Goal: Check status

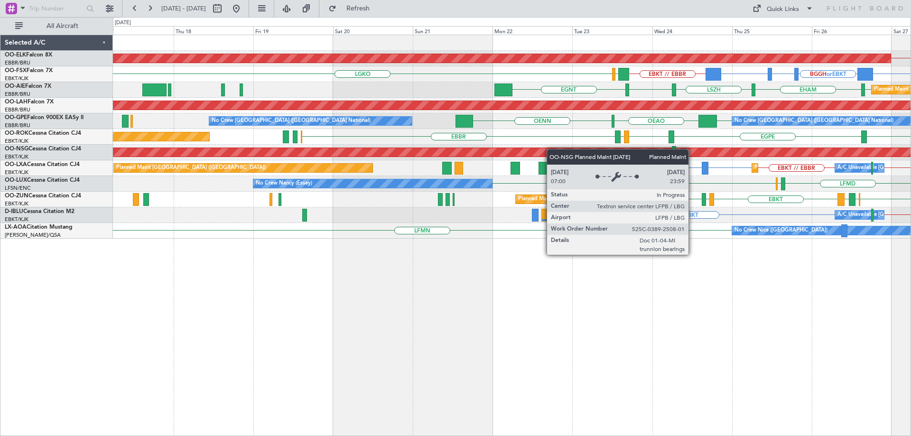
click at [675, 152] on div "EBKT // EBBR Planned Maint [GEOGRAPHIC_DATA]-[GEOGRAPHIC_DATA] EBBR or EBKT BGG…" at bounding box center [512, 137] width 798 height 204
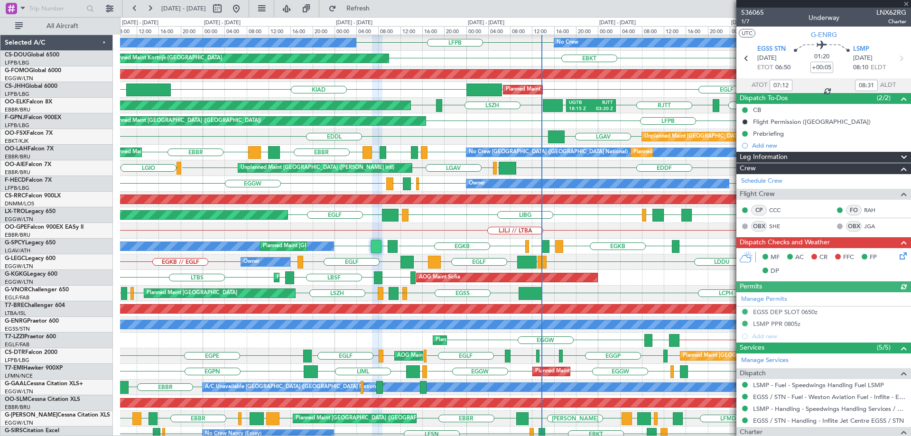
scroll to position [121, 0]
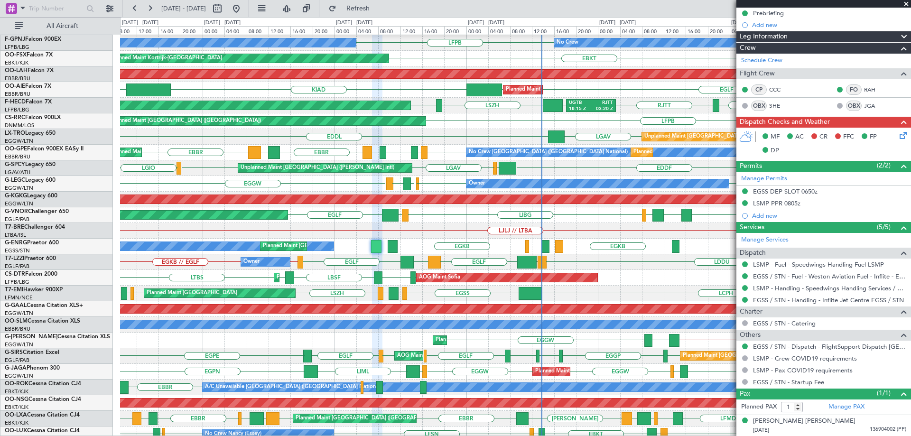
click at [908, 5] on span at bounding box center [906, 4] width 9 height 9
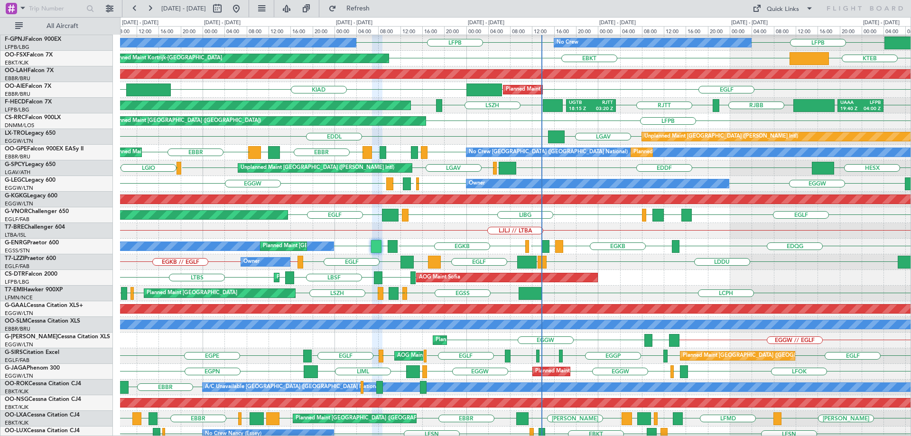
type input "0"
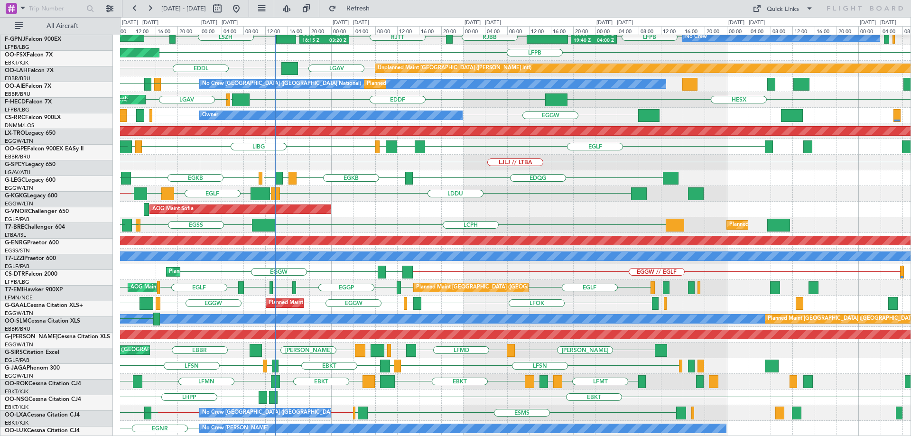
scroll to position [147, 0]
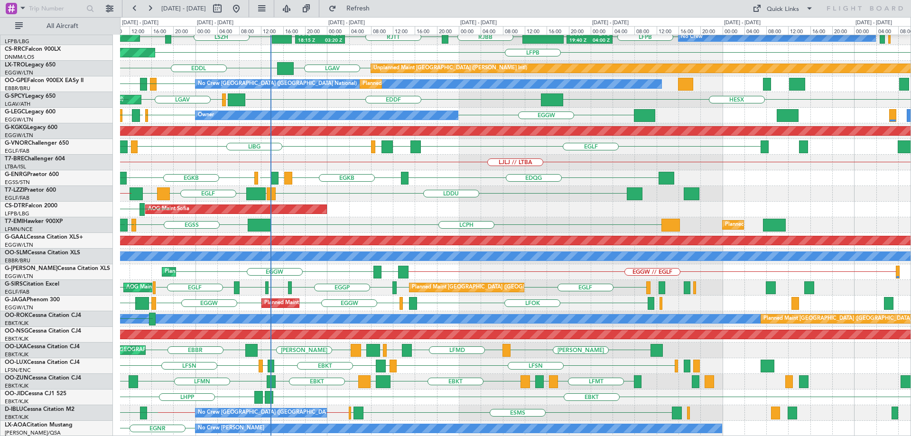
click at [461, 103] on div "EGLF EGLF KIAD Planned Maint London (Farnborough) LFPB UAAA RJBB RJTT UGTB LSZH…" at bounding box center [515, 162] width 791 height 548
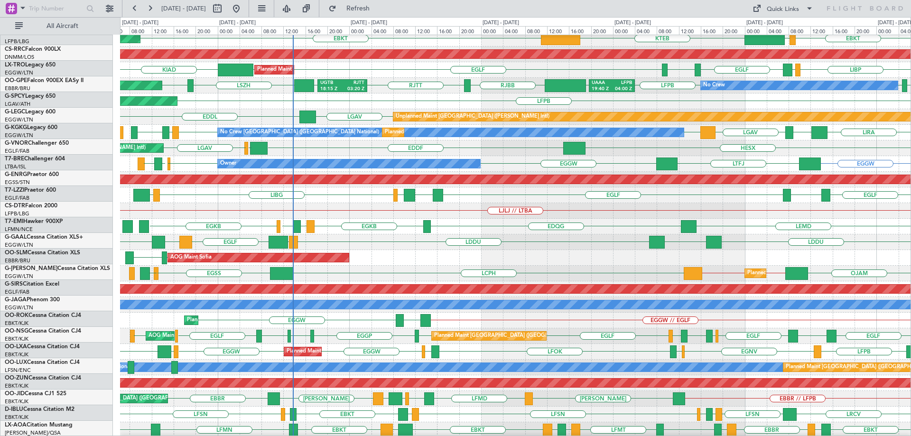
scroll to position [98, 0]
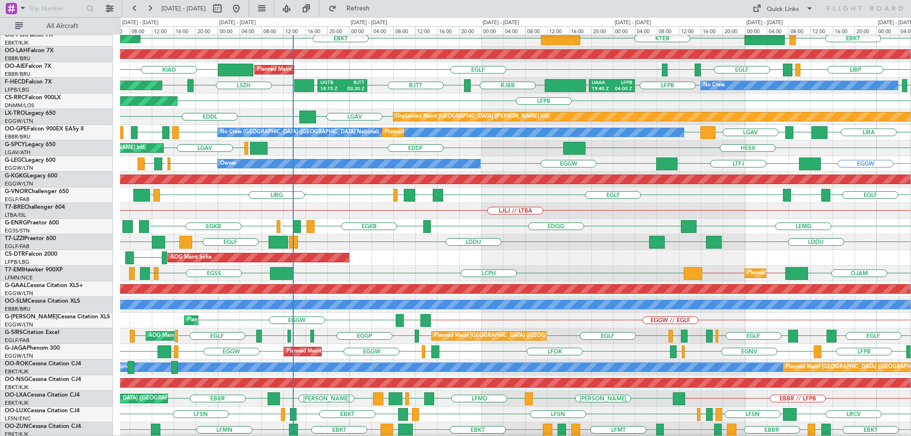
click at [284, 170] on div "Planned Maint London (Luton) Owner EGGW LTFJ EGGW EGGW EGWU EGPD EGPD or EGGW" at bounding box center [515, 164] width 791 height 16
click at [225, 4] on button at bounding box center [217, 8] width 15 height 15
select select "9"
select select "2025"
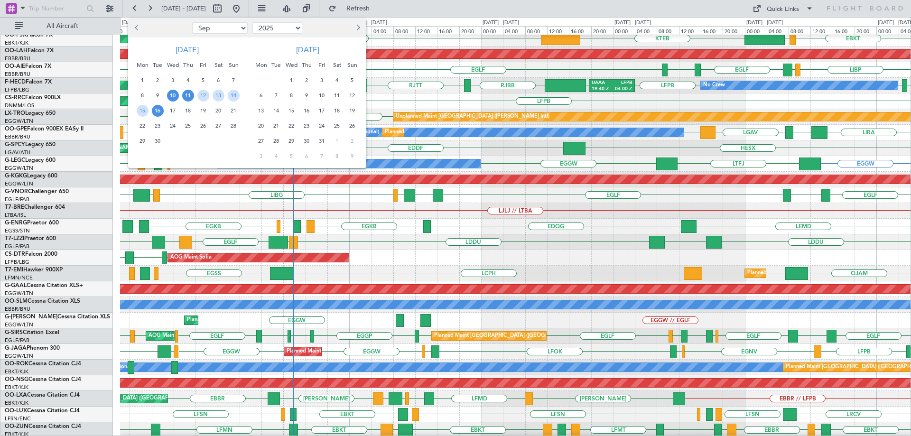
click at [186, 96] on span "11" at bounding box center [188, 96] width 12 height 12
click at [186, 108] on span "18" at bounding box center [188, 111] width 12 height 12
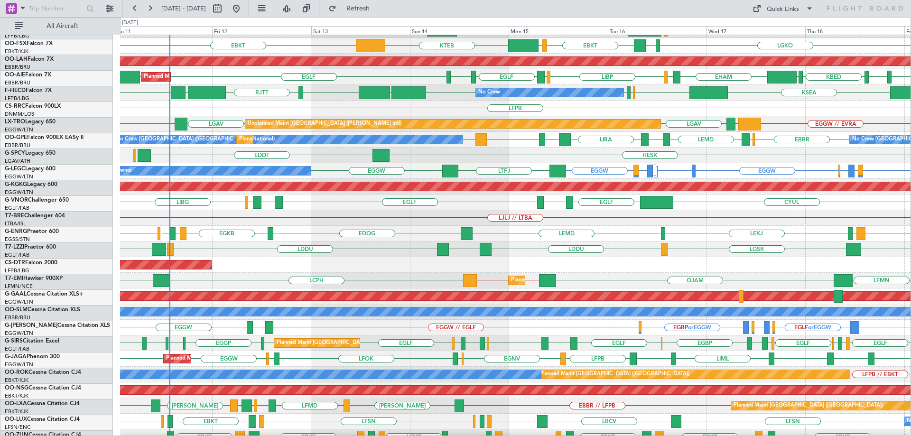
scroll to position [91, 0]
click at [287, 177] on div "Planned Maint London (Luton) Owner EGGW EGPD or EGGW EGLF or EGGW EGGW EGGW EGP…" at bounding box center [515, 171] width 791 height 16
